Goal: Task Accomplishment & Management: Complete application form

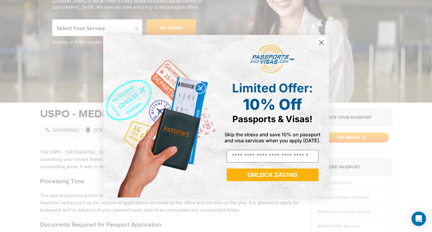
click at [323, 40] on icon "Close dialog" at bounding box center [321, 42] width 4 height 4
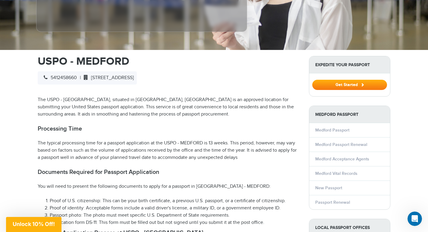
scroll to position [158, 0]
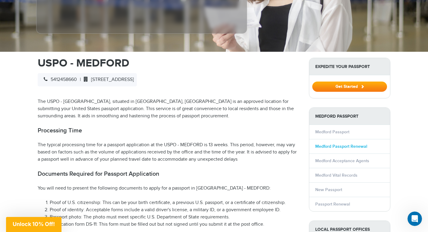
click at [360, 144] on link "Medford Passport Renewal" at bounding box center [341, 146] width 52 height 5
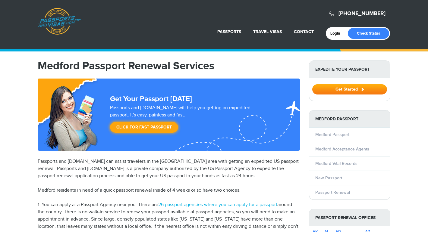
select select "**********"
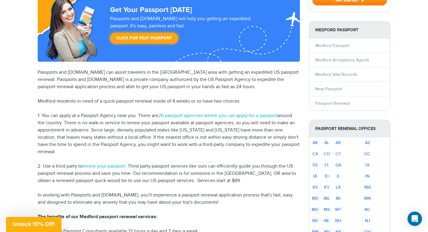
scroll to position [104, 0]
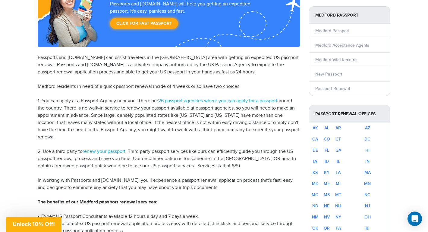
click at [326, 92] on li "Passport Renewal" at bounding box center [349, 88] width 81 height 14
click at [338, 88] on link "Passport Renewal" at bounding box center [332, 88] width 35 height 5
